Goal: Task Accomplishment & Management: Manage account settings

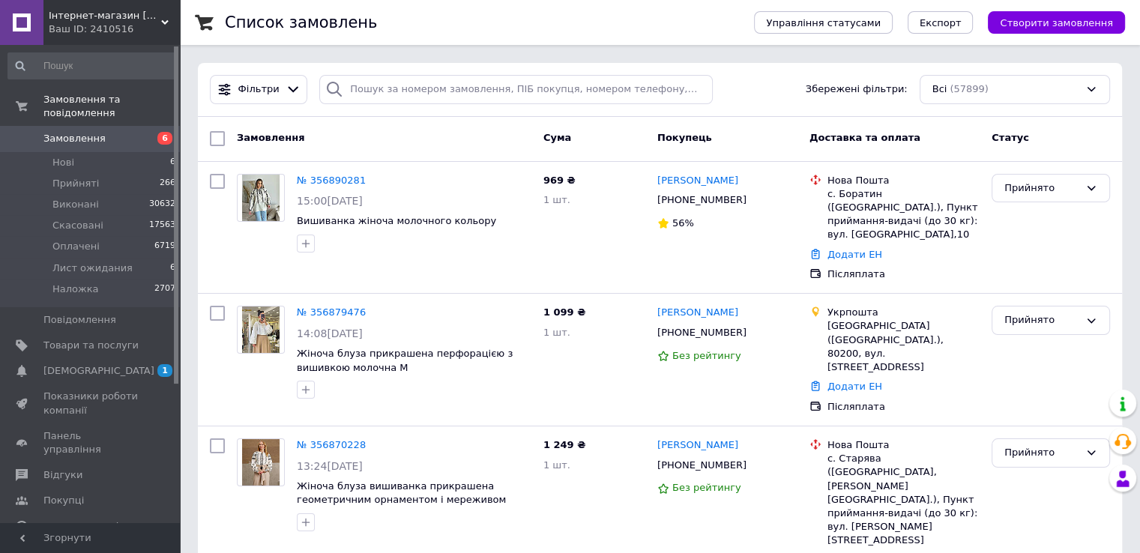
click at [125, 132] on span "Замовлення" at bounding box center [90, 138] width 95 height 13
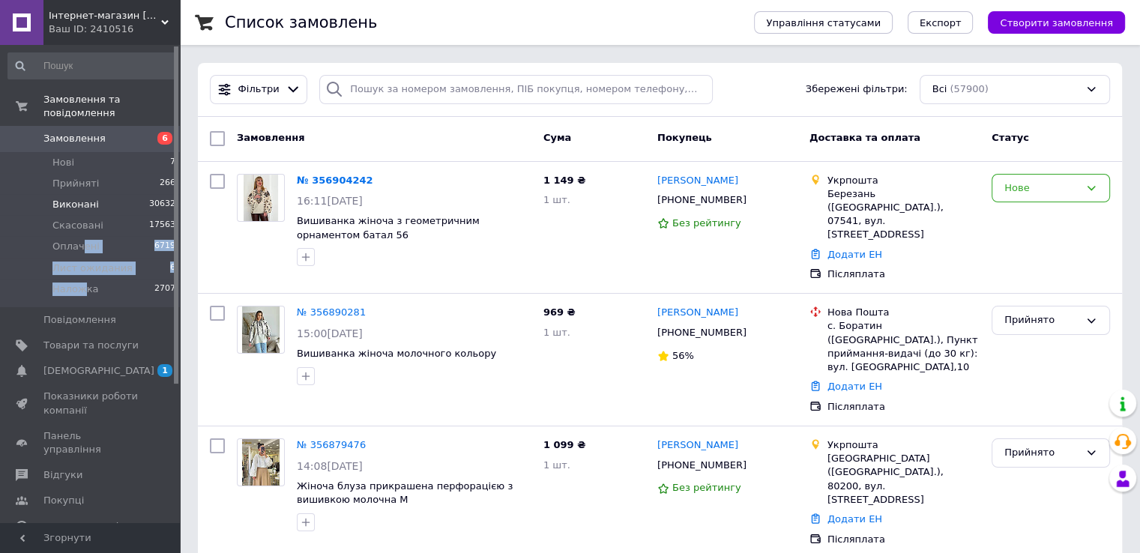
drag, startPoint x: 84, startPoint y: 275, endPoint x: 78, endPoint y: 194, distance: 81.2
click at [81, 227] on ul "Нові 7 Прийняті 266 Виконані 30632 Скасовані 17563 Оплачені 6719 Лист ожидания …" at bounding box center [92, 229] width 184 height 155
click at [76, 177] on span "Прийняті" at bounding box center [75, 183] width 46 height 13
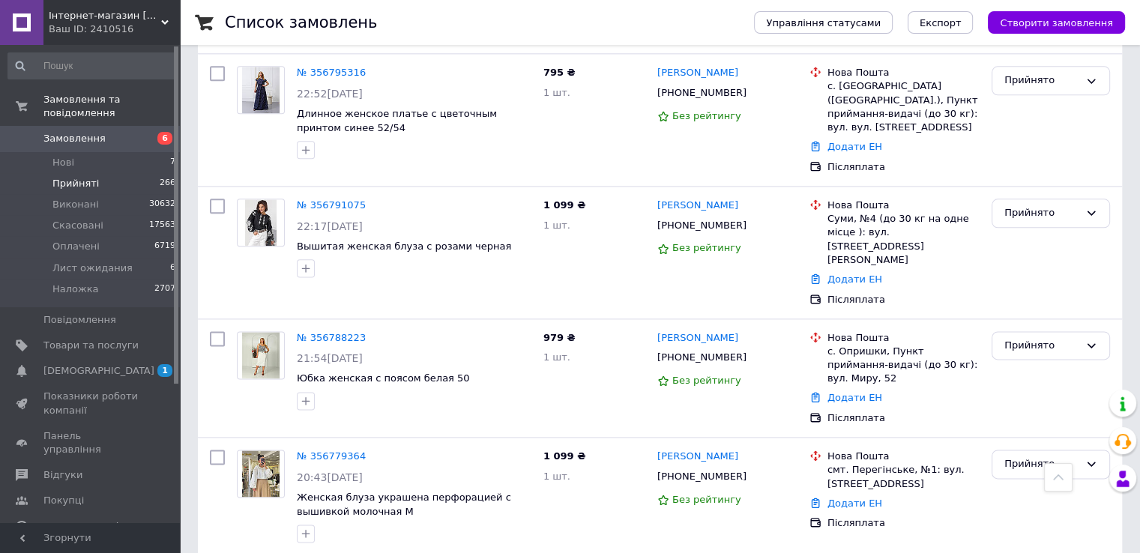
scroll to position [1874, 0]
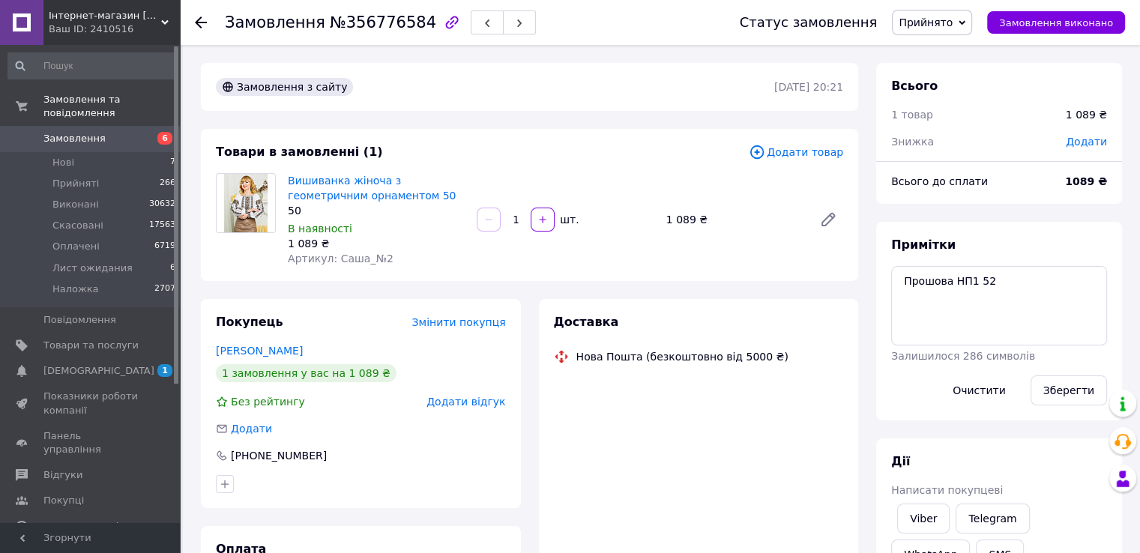
click at [792, 148] on span "Додати товар" at bounding box center [796, 152] width 94 height 16
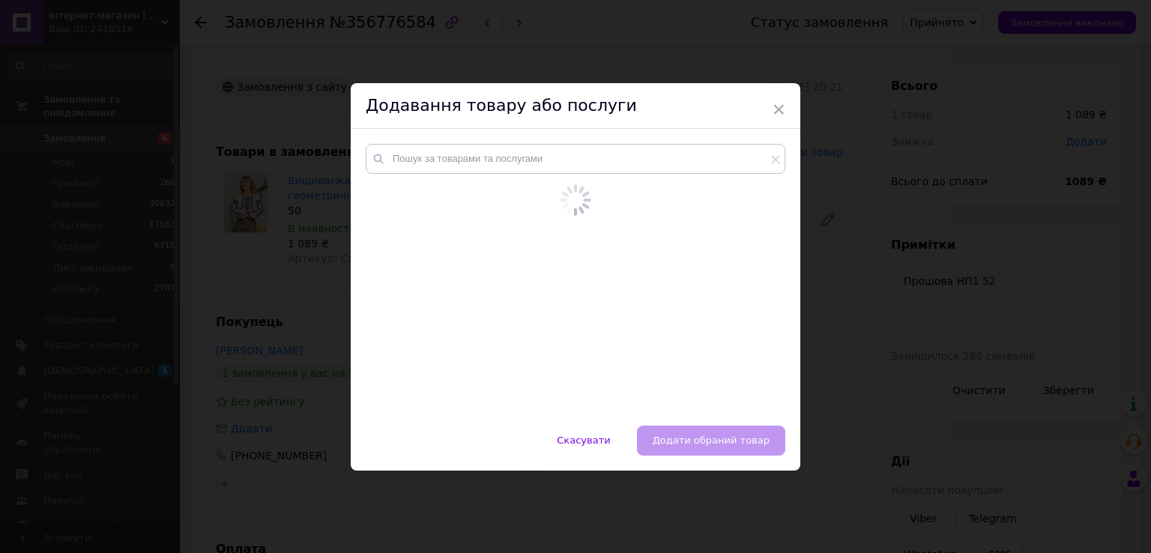
click at [577, 175] on div at bounding box center [576, 262] width 420 height 236
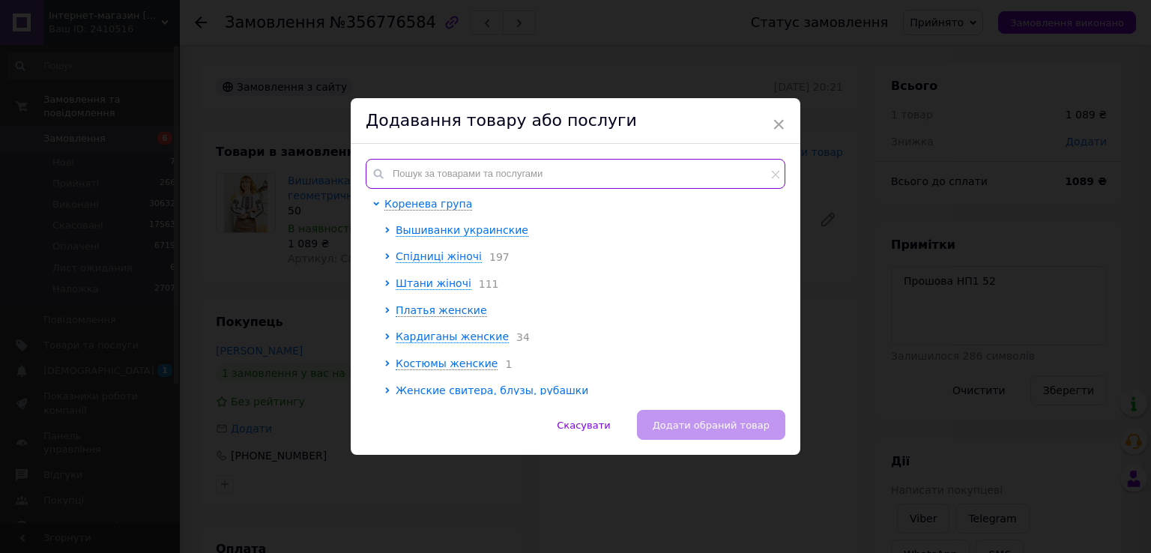
click at [576, 166] on input "text" at bounding box center [576, 174] width 420 height 30
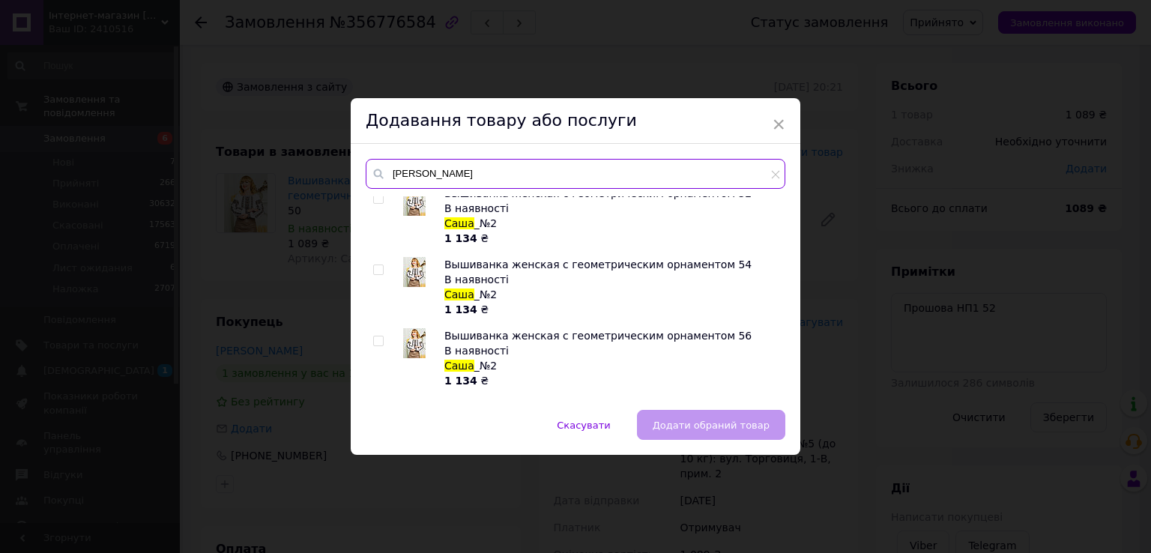
scroll to position [412, 0]
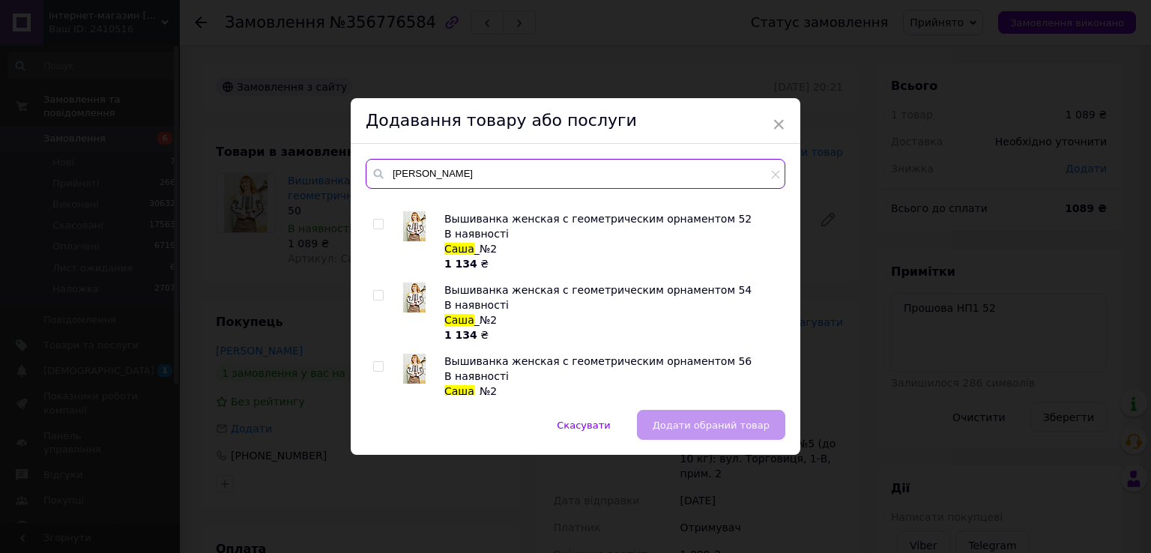
type input "[PERSON_NAME]"
click at [379, 223] on input "checkbox" at bounding box center [378, 225] width 10 height 10
checkbox input "true"
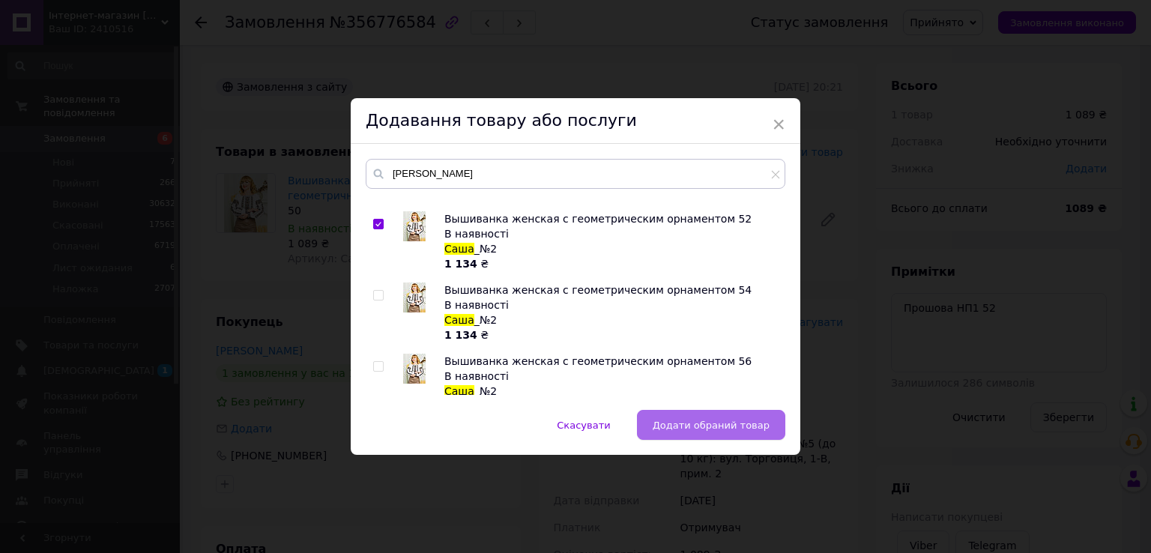
click at [662, 418] on button "Додати обраний товар" at bounding box center [711, 425] width 148 height 30
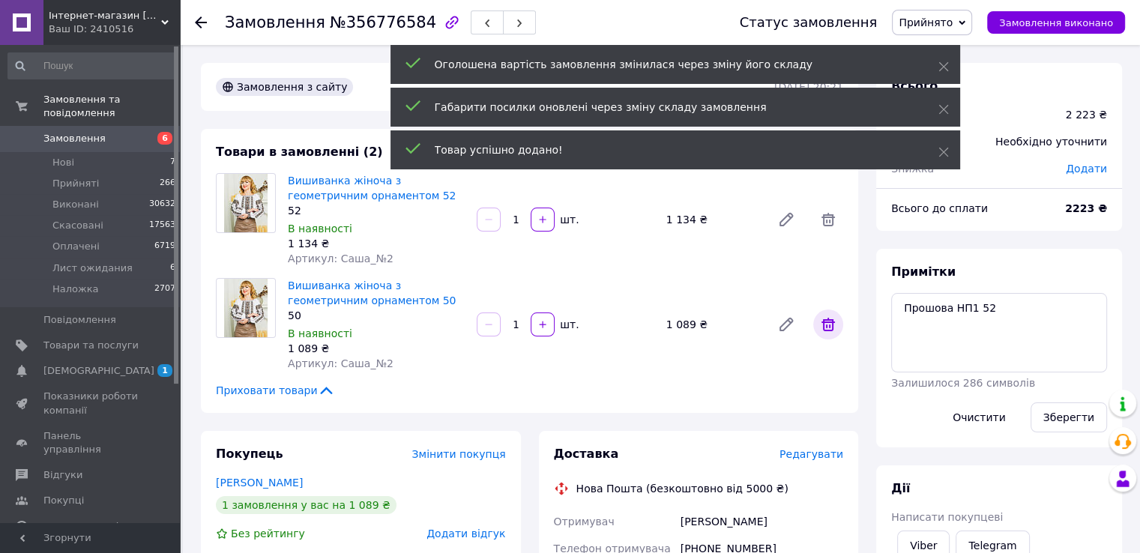
click at [836, 323] on icon at bounding box center [828, 325] width 18 height 18
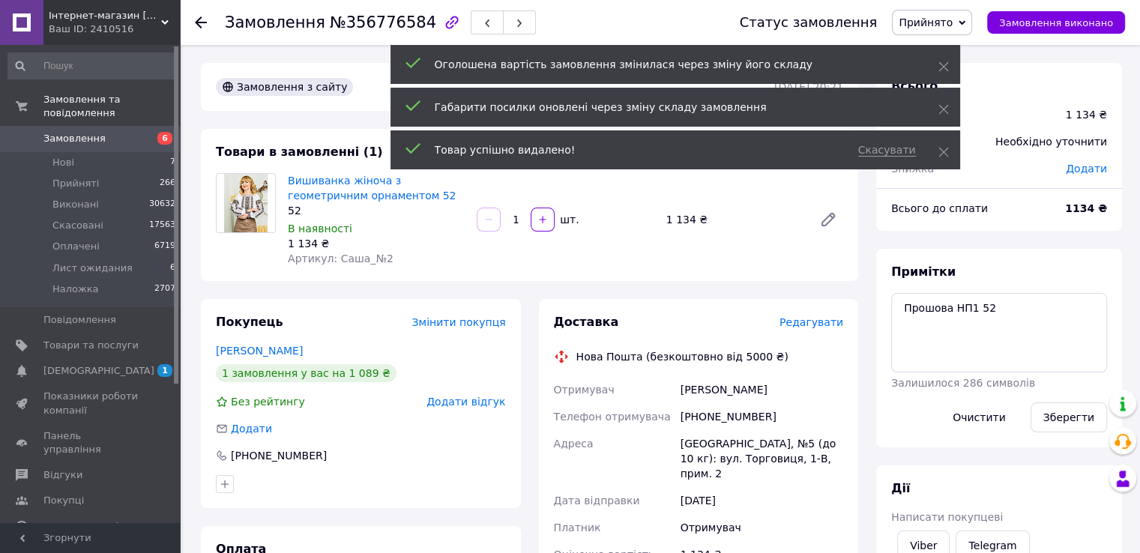
click at [830, 323] on span "Редагувати" at bounding box center [812, 322] width 64 height 12
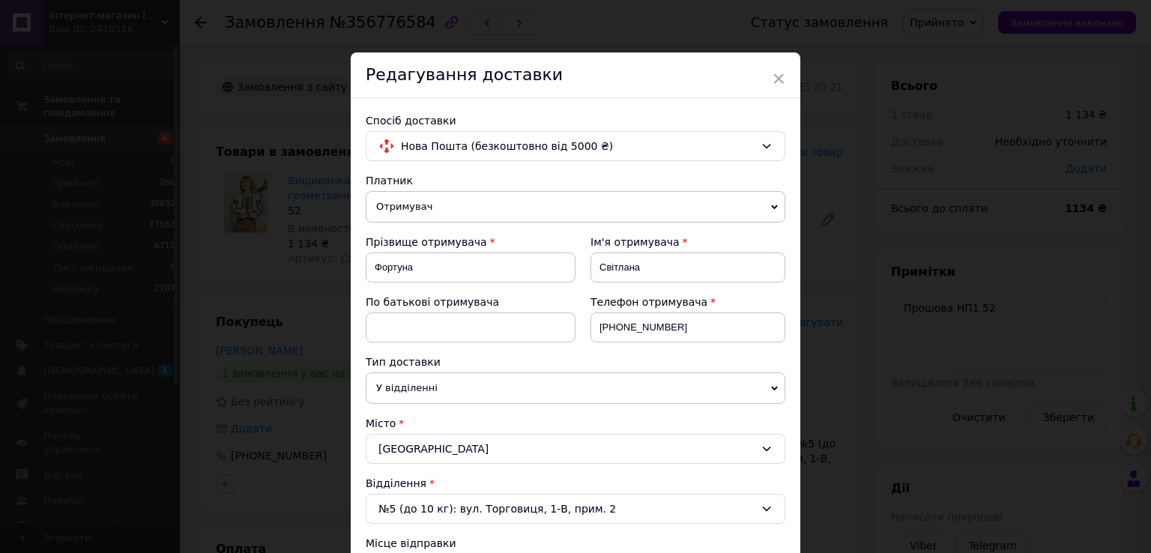
click at [424, 439] on div "[GEOGRAPHIC_DATA]" at bounding box center [576, 449] width 420 height 30
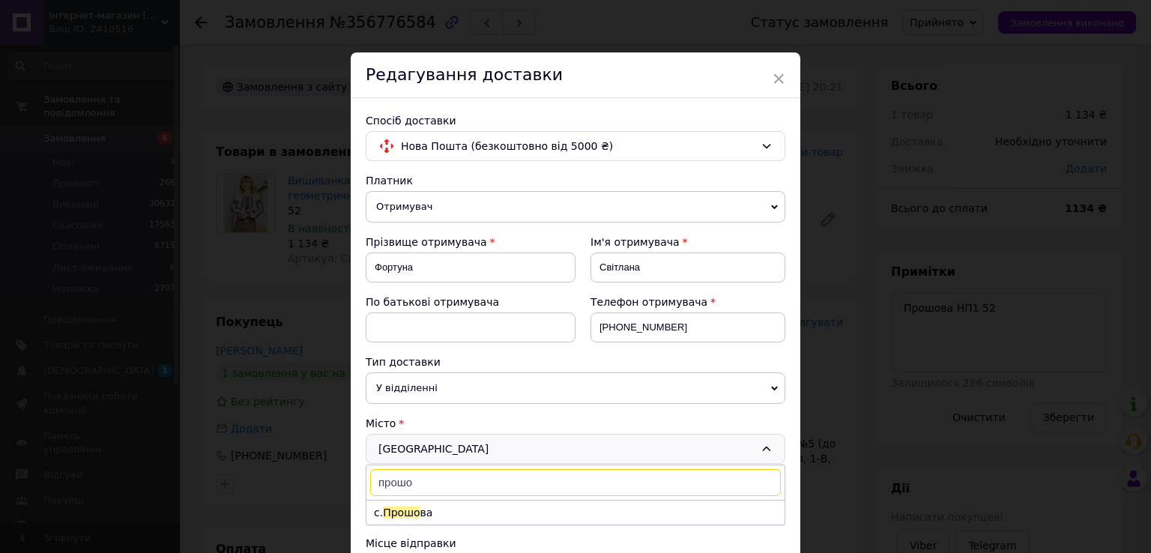
scroll to position [150, 0]
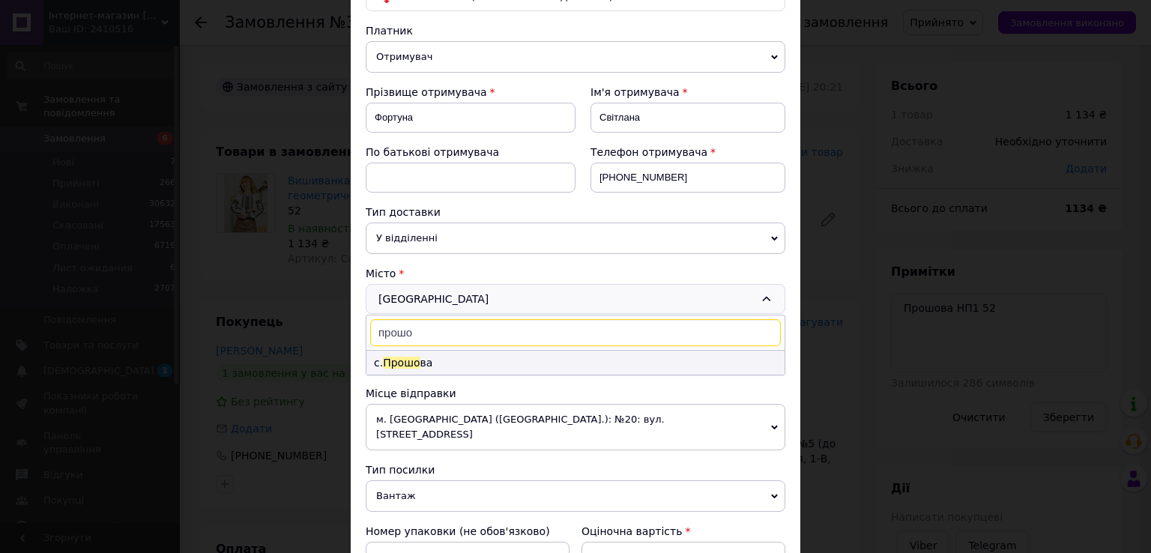
type input "прошо"
click at [430, 352] on li "с. Прошо ва" at bounding box center [576, 363] width 418 height 24
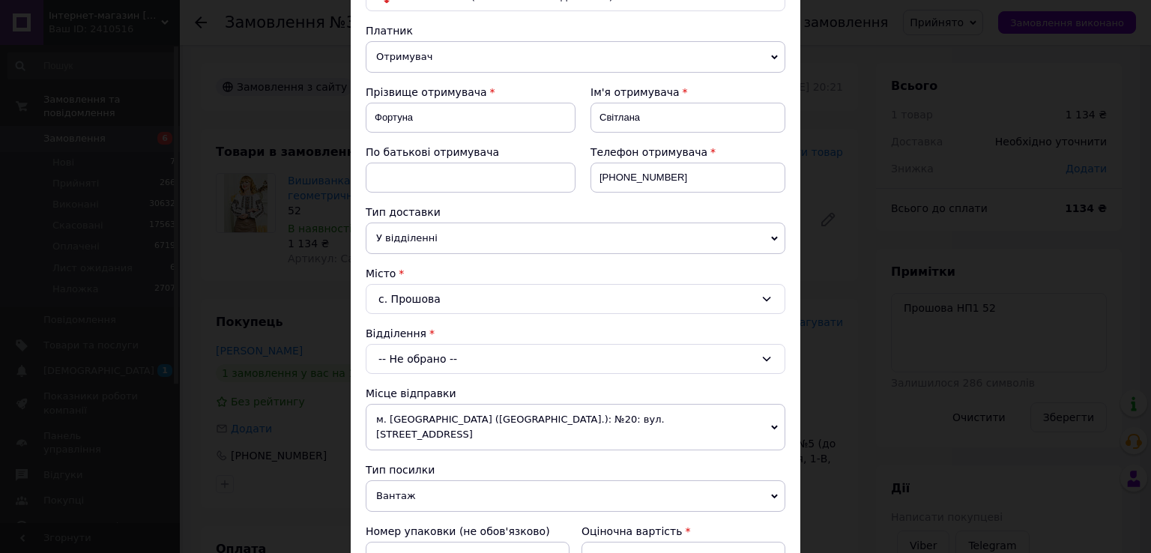
click at [430, 352] on div "-- Не обрано --" at bounding box center [576, 359] width 420 height 30
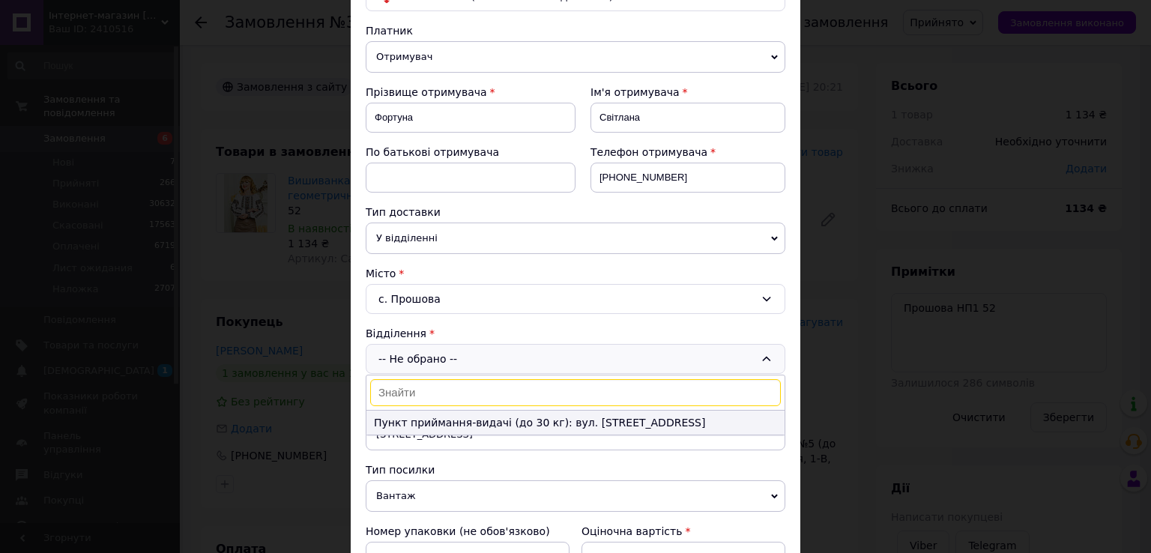
click at [423, 418] on li "Пункт приймання-видачі (до 30 кг): вул. [STREET_ADDRESS]" at bounding box center [576, 423] width 418 height 24
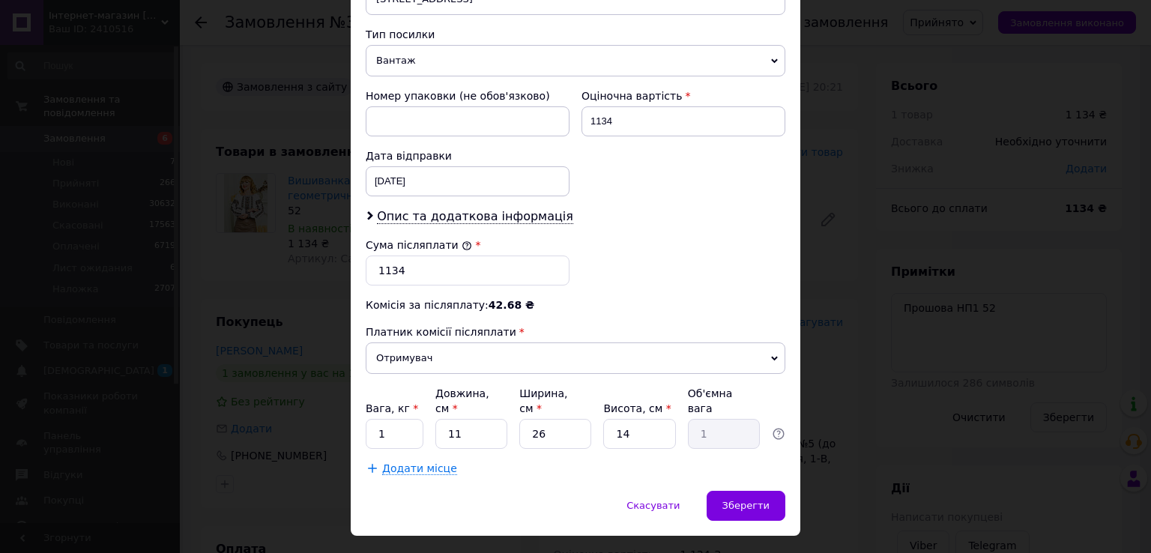
scroll to position [586, 0]
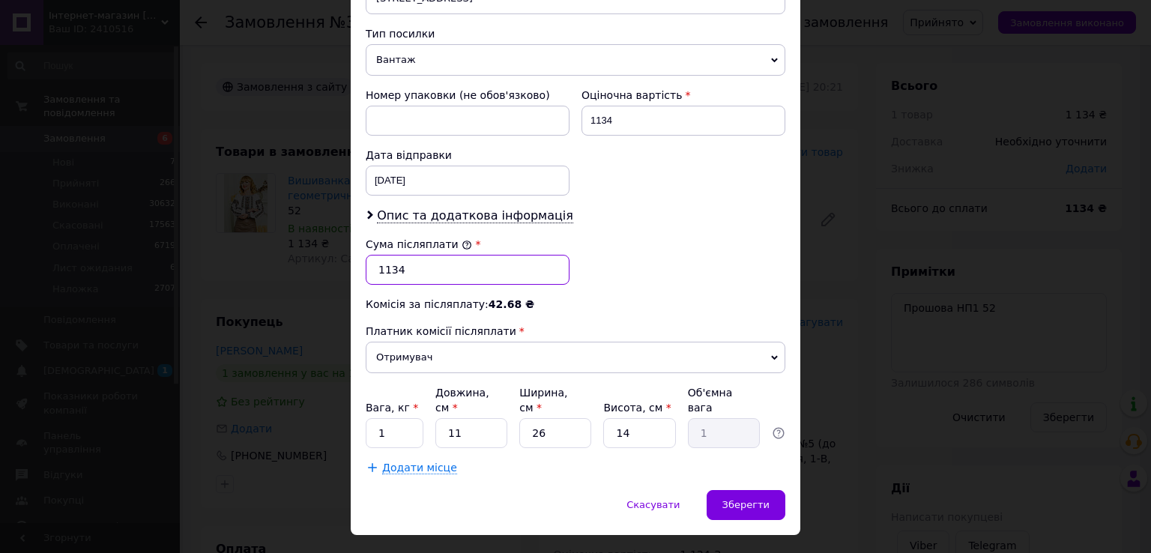
click at [388, 255] on input "1134" at bounding box center [468, 270] width 204 height 30
type input "1034"
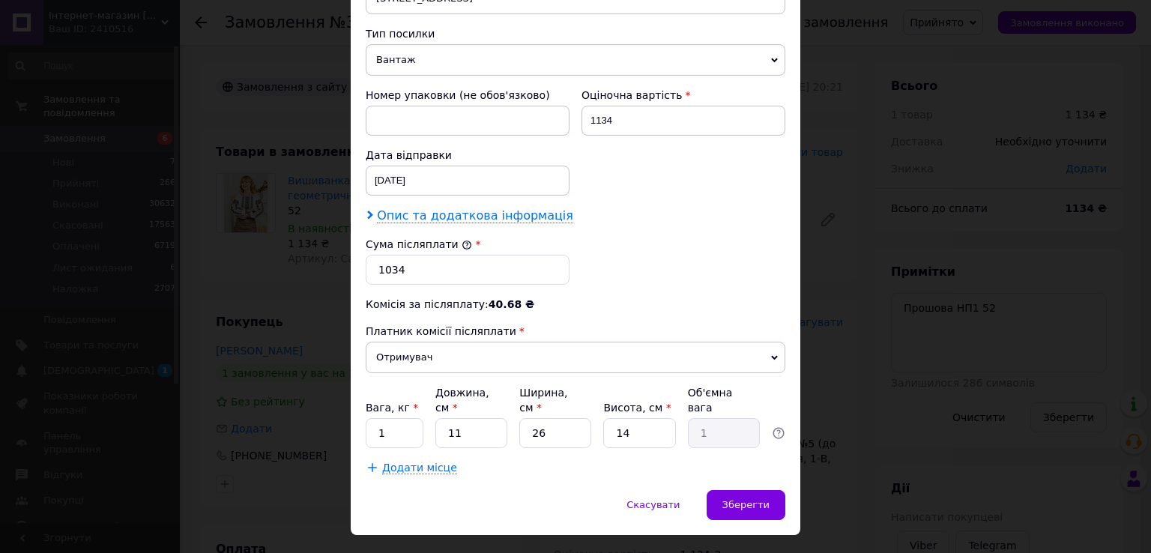
click at [400, 208] on span "Опис та додаткова інформація" at bounding box center [475, 215] width 196 height 15
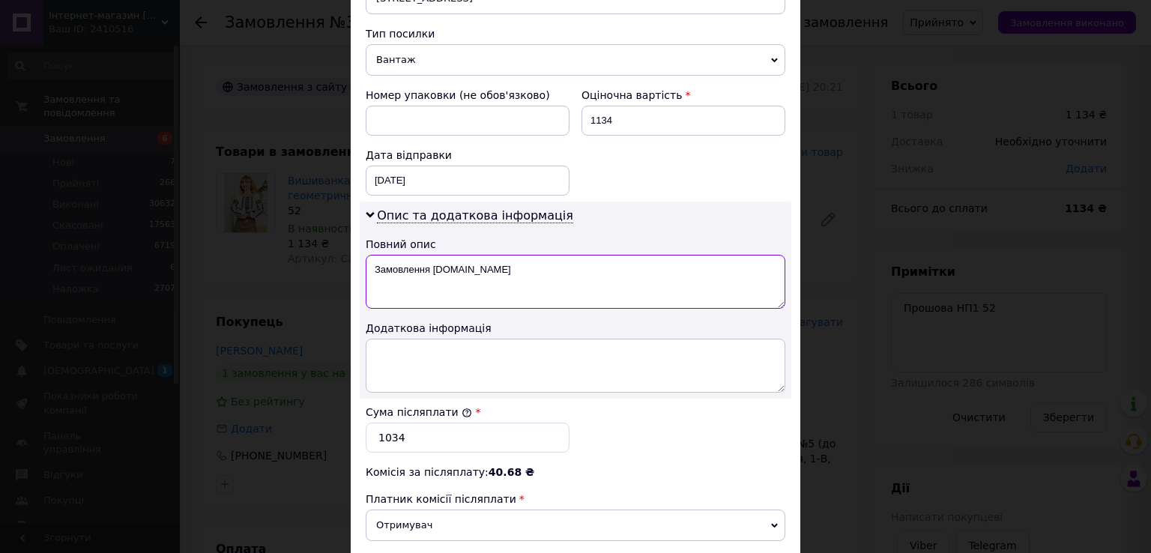
drag, startPoint x: 371, startPoint y: 250, endPoint x: 717, endPoint y: 255, distance: 346.3
click at [717, 255] on textarea "Замовлення [DOMAIN_NAME]" at bounding box center [576, 282] width 420 height 54
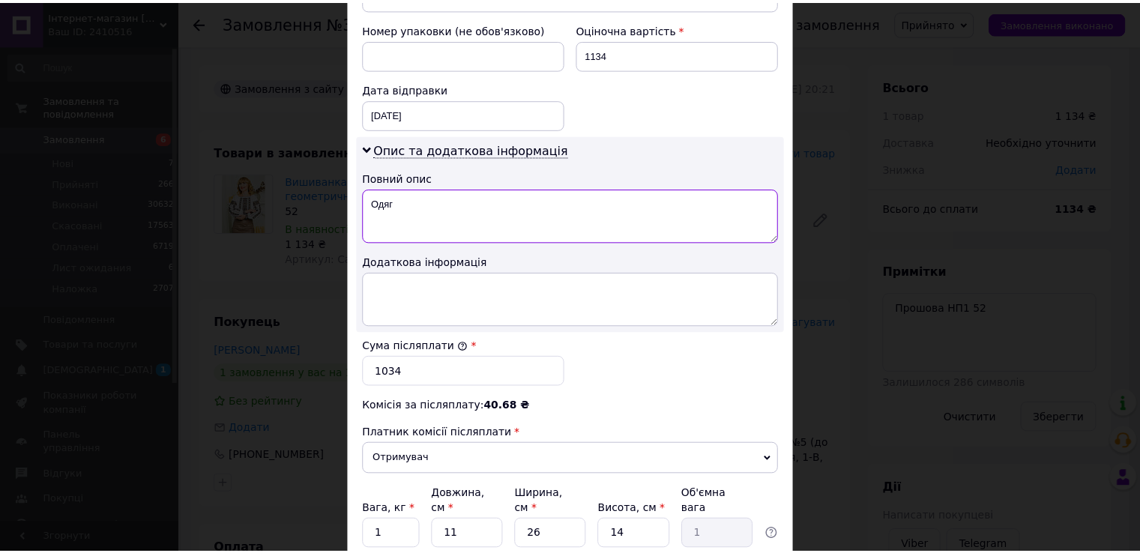
scroll to position [753, 0]
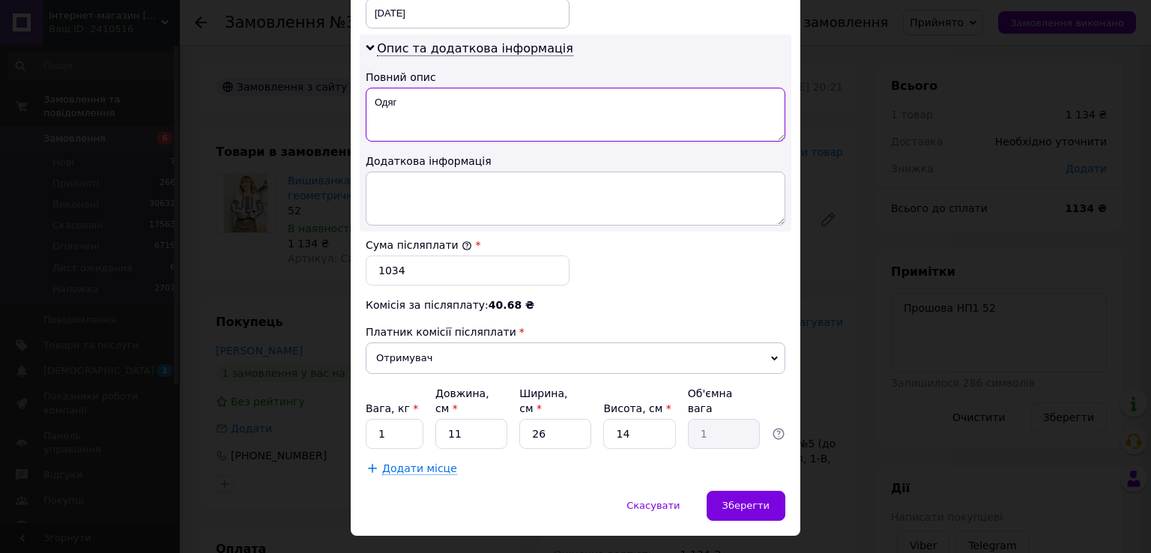
type textarea "Одяг"
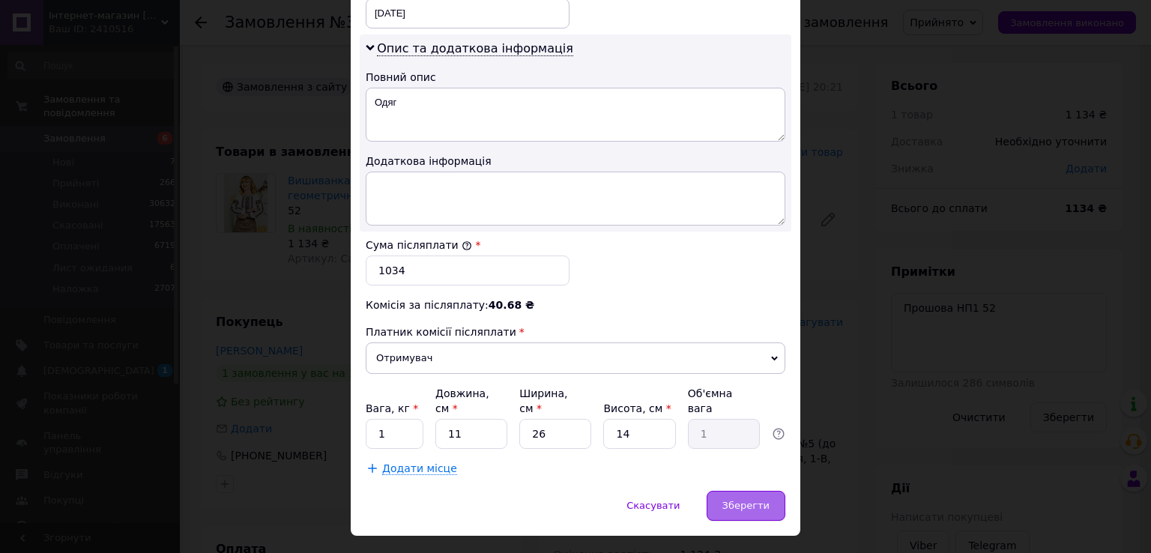
click at [739, 500] on span "Зберегти" at bounding box center [746, 505] width 47 height 11
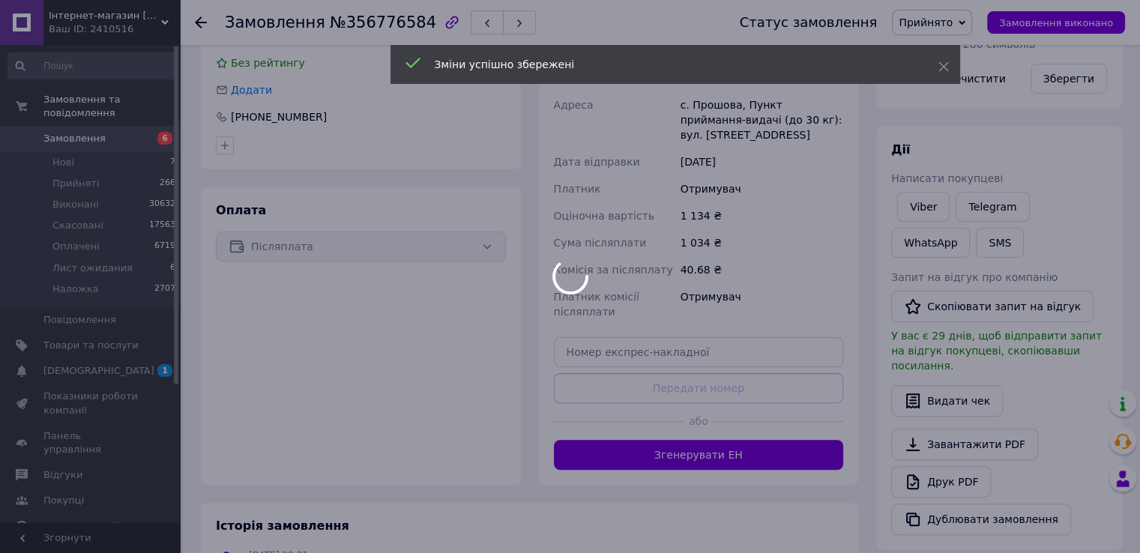
scroll to position [450, 0]
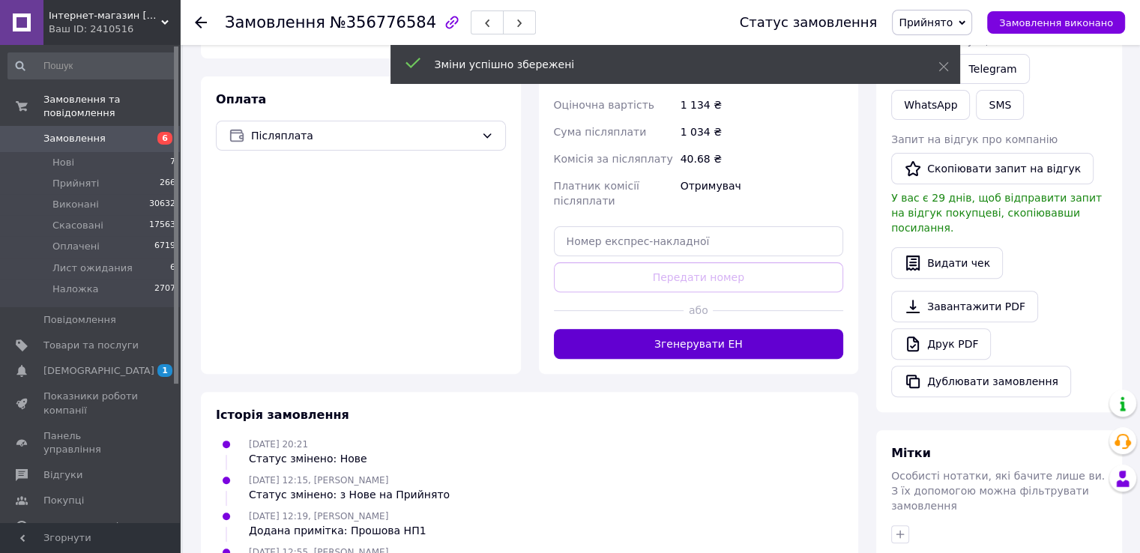
click at [723, 346] on button "Згенерувати ЕН" at bounding box center [699, 344] width 290 height 30
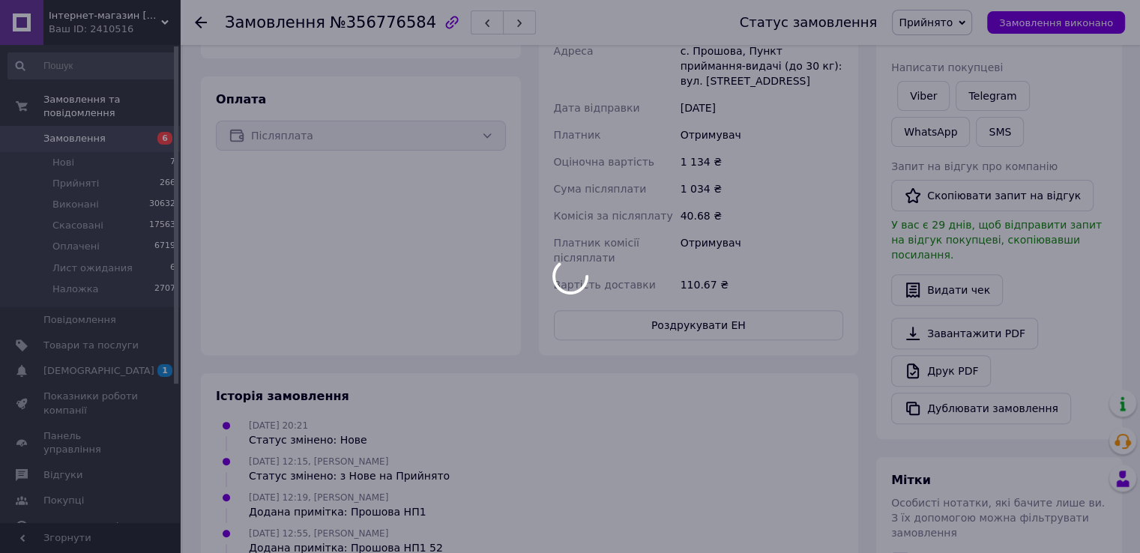
click at [959, 16] on div at bounding box center [570, 276] width 1140 height 553
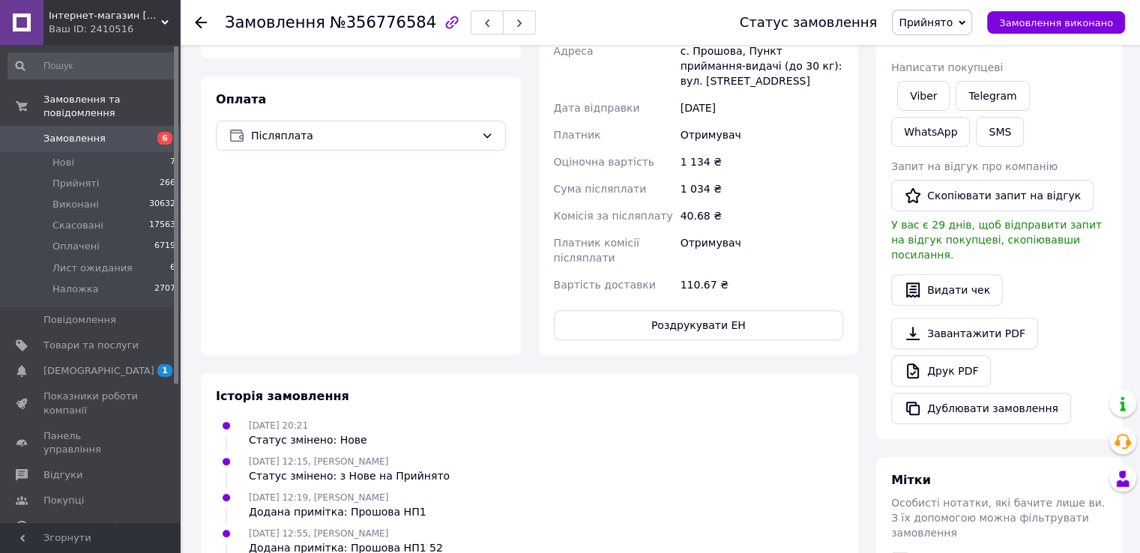
scroll to position [18, 0]
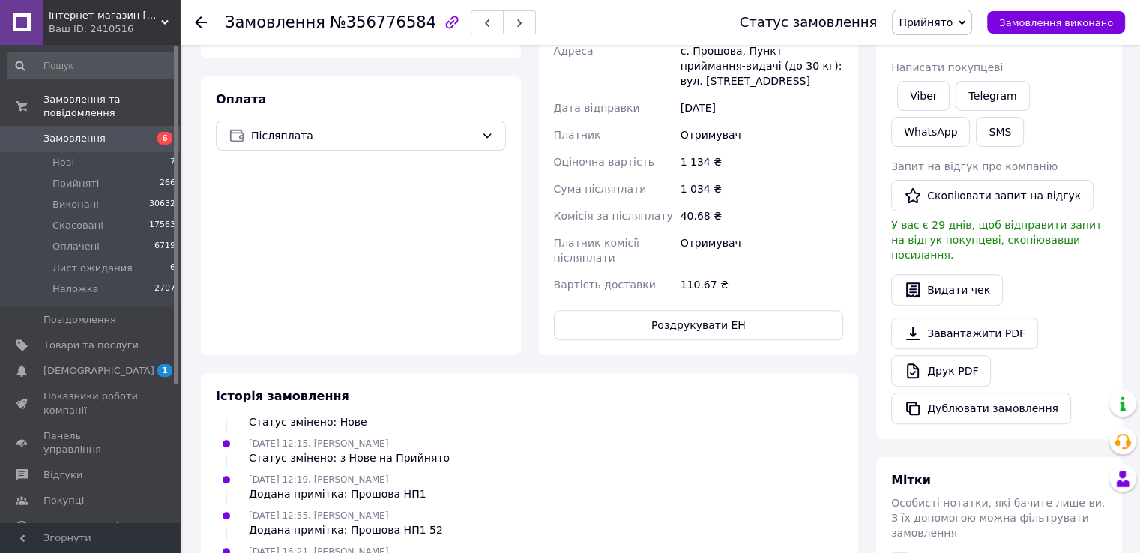
click at [953, 16] on span "Прийнято" at bounding box center [926, 22] width 54 height 12
click at [941, 133] on li "Наложка" at bounding box center [940, 142] width 95 height 22
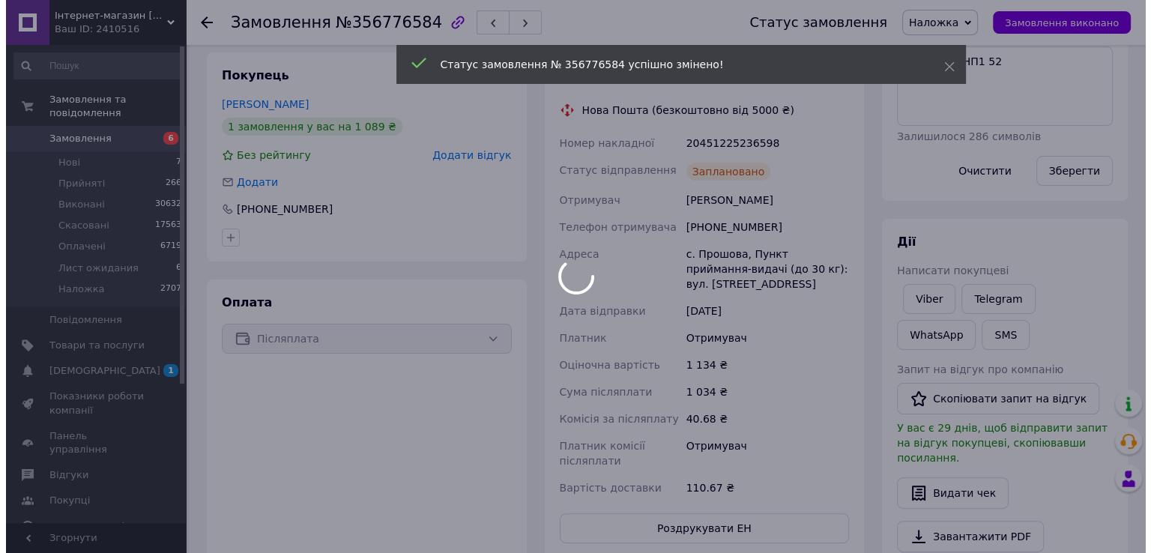
scroll to position [150, 0]
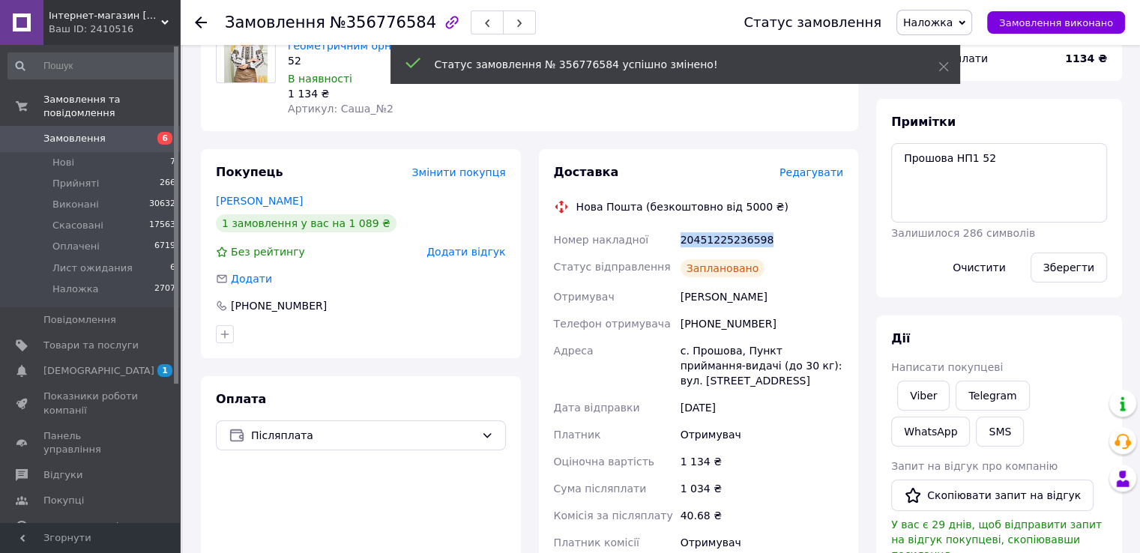
drag, startPoint x: 768, startPoint y: 241, endPoint x: 681, endPoint y: 244, distance: 87.8
click at [681, 244] on div "20451225236598" at bounding box center [762, 239] width 169 height 27
copy div "20451225236598"
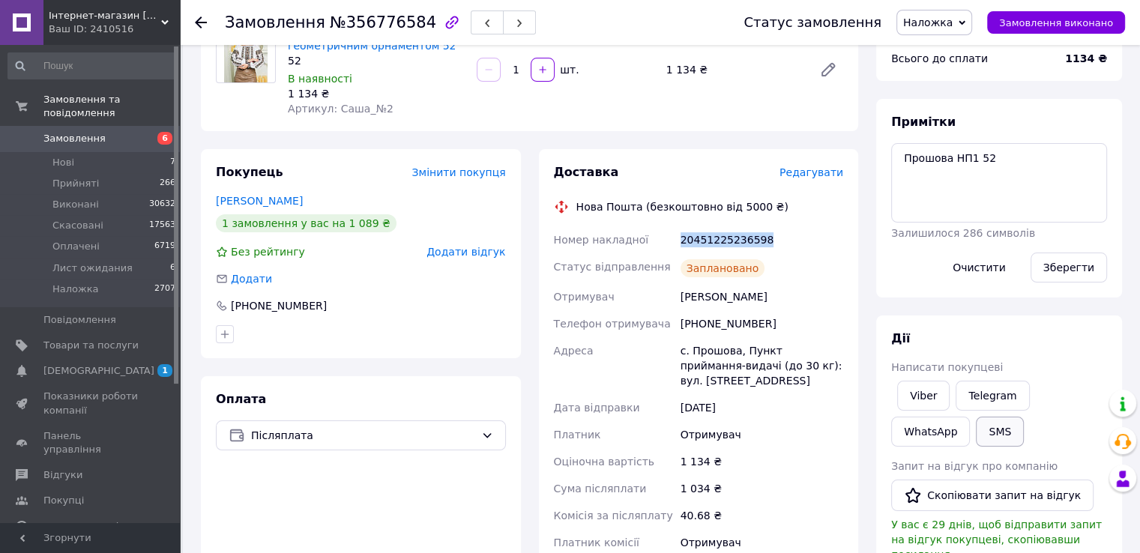
click at [976, 435] on button "SMS" at bounding box center [1000, 432] width 48 height 30
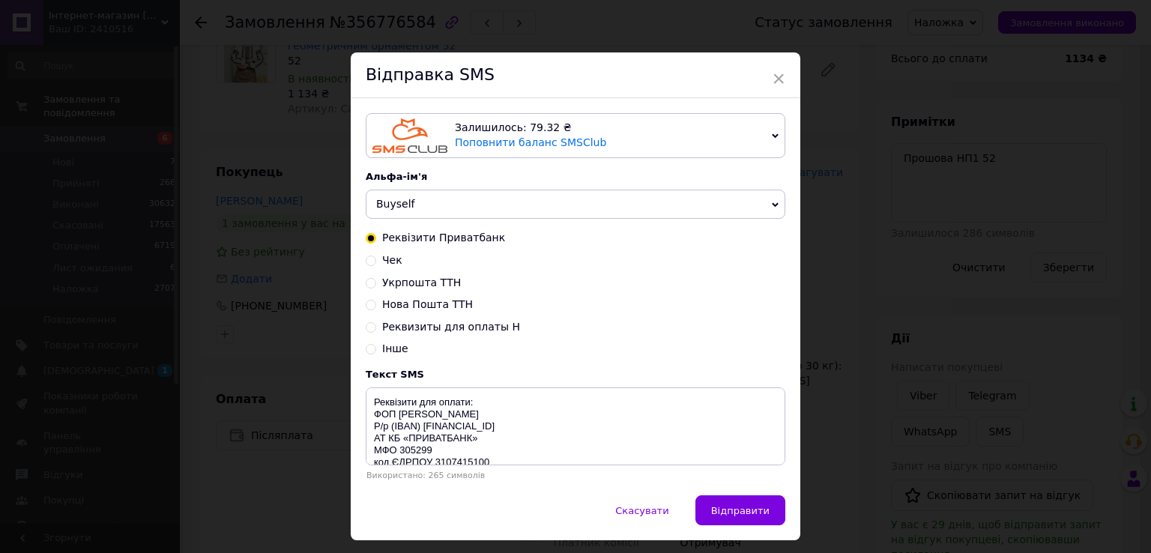
click at [436, 305] on span "Нова Пошта ТТН" at bounding box center [427, 304] width 91 height 12
click at [376, 305] on input "Нова Пошта ТТН" at bounding box center [371, 303] width 10 height 10
radio input "true"
radio input "false"
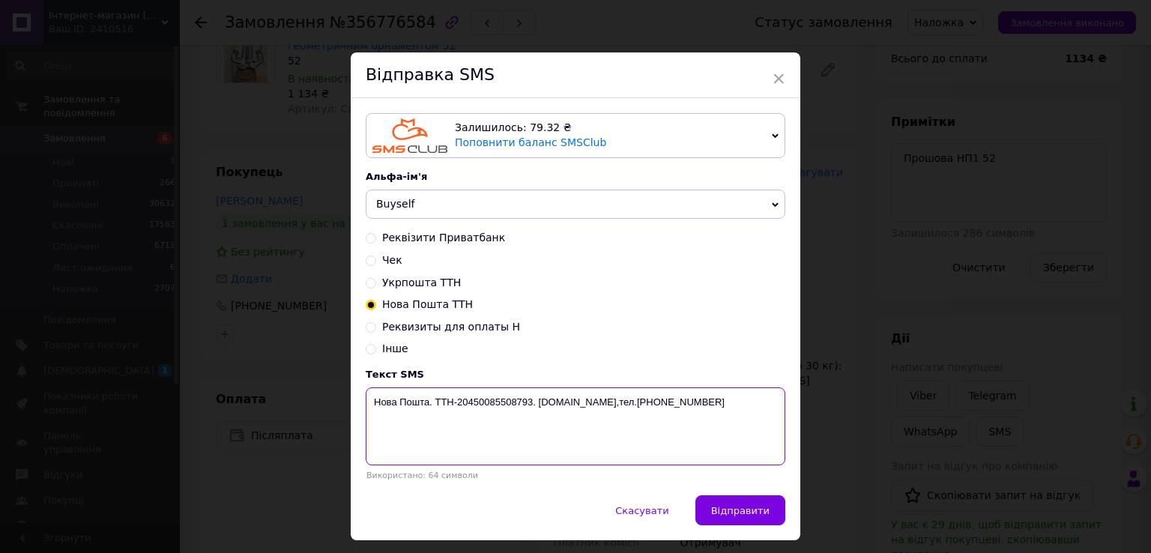
drag, startPoint x: 531, startPoint y: 403, endPoint x: 456, endPoint y: 405, distance: 74.2
click at [456, 405] on textarea "Нова Пошта. ТТН-20450085508793. [DOMAIN_NAME],тел.[PHONE_NUMBER]" at bounding box center [576, 427] width 420 height 78
paste textarea "1225236598"
type textarea "Нова Пошта. ТТН-20451225236598. [DOMAIN_NAME],тел.[PHONE_NUMBER]"
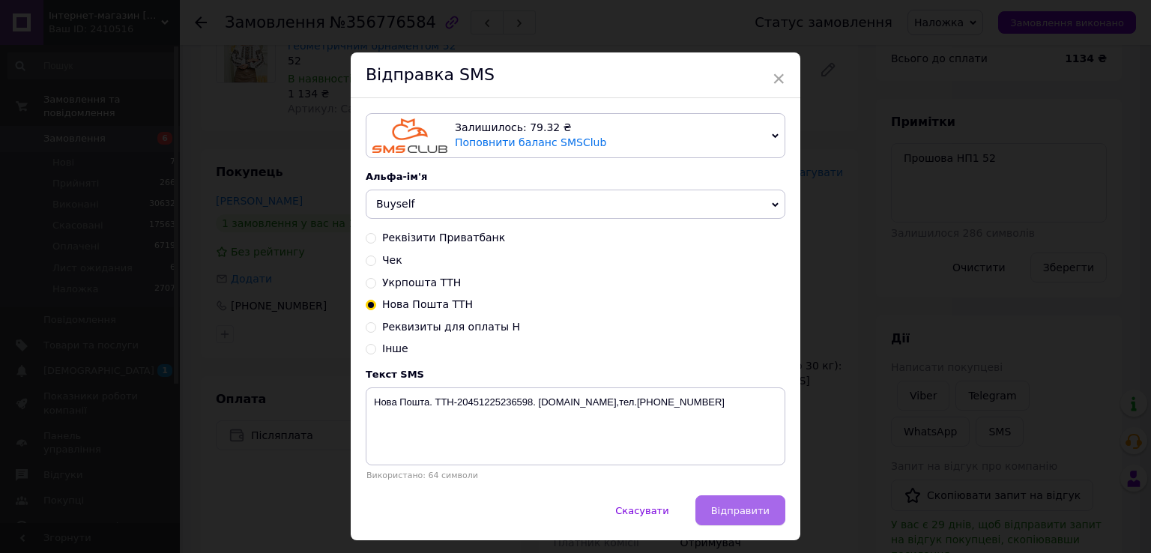
click at [756, 504] on button "Відправити" at bounding box center [741, 510] width 90 height 30
